Goal: Understand process/instructions: Learn how to perform a task or action

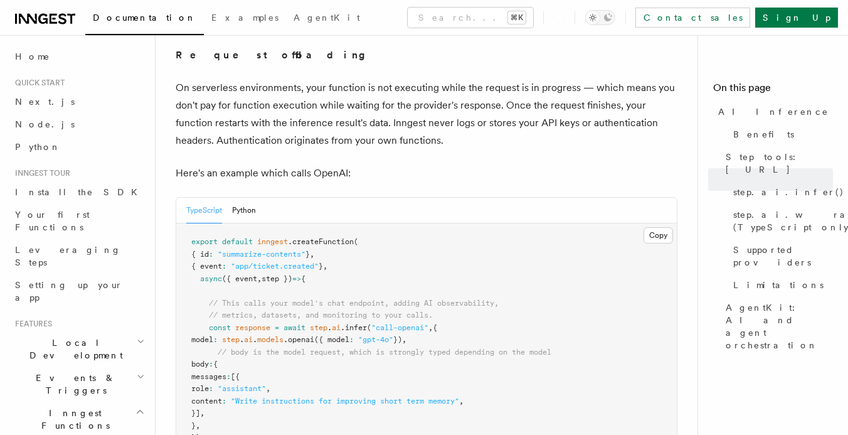
scroll to position [566, 0]
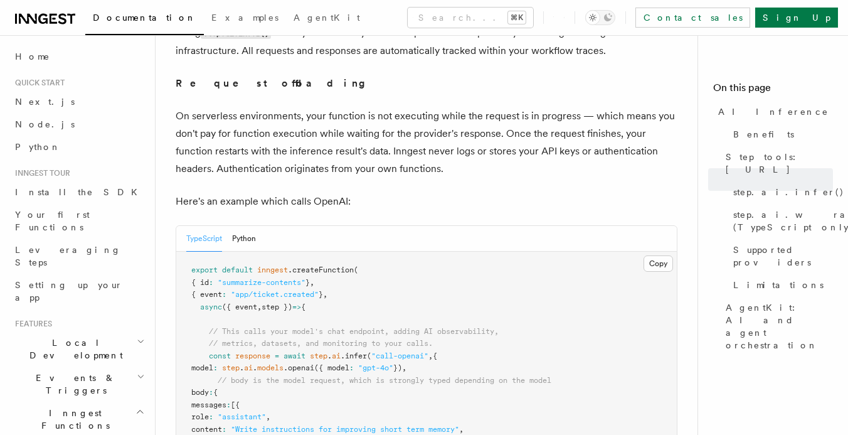
click at [90, 331] on h2 "Local Development" at bounding box center [78, 348] width 137 height 35
click at [58, 373] on span "Overview" at bounding box center [91, 378] width 129 height 10
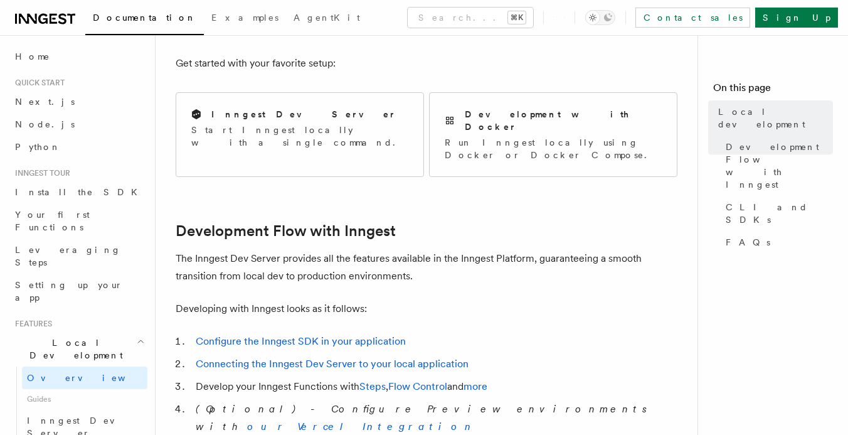
scroll to position [495, 0]
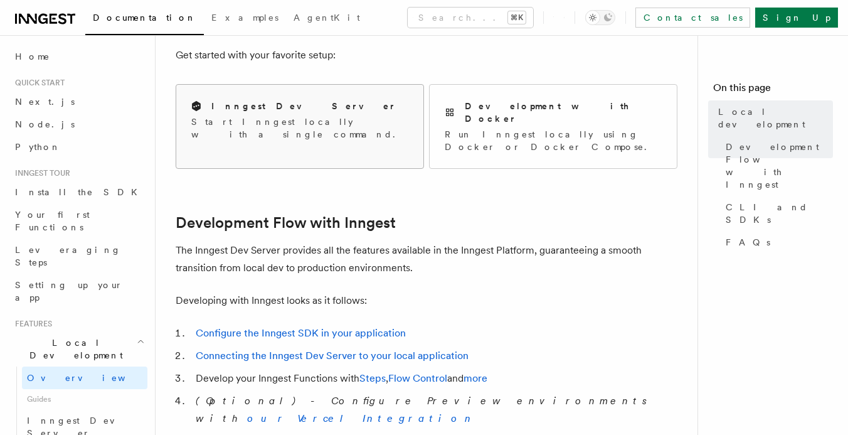
click at [348, 136] on div "Inngest Dev Server Start Inngest locally with a single command." at bounding box center [299, 120] width 247 height 71
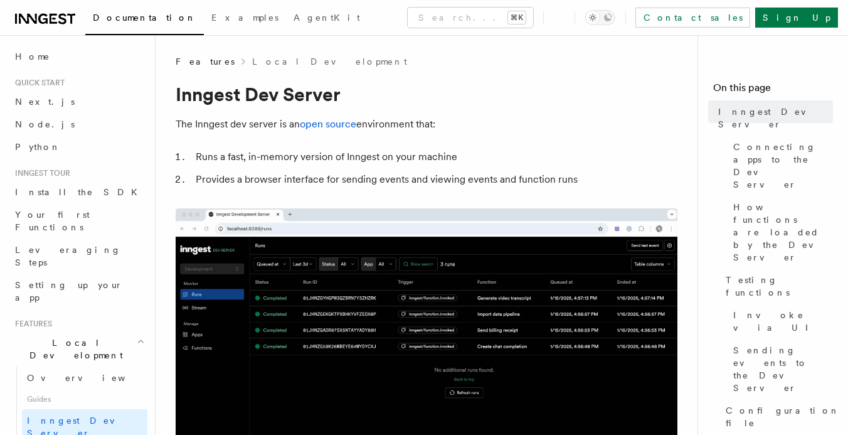
scroll to position [20, 0]
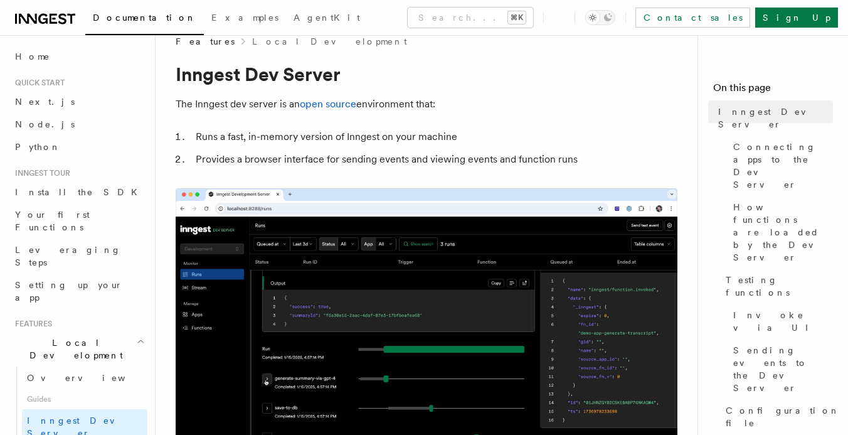
copy code "npx inngest-cli@latest dev"
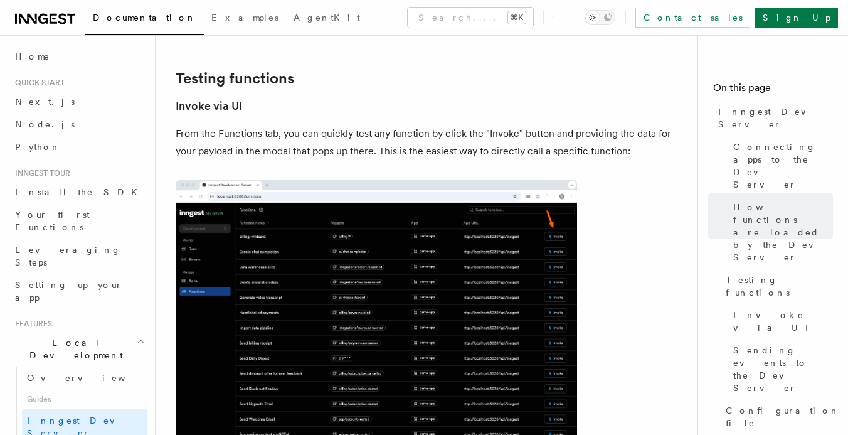
scroll to position [1760, 0]
